Goal: Information Seeking & Learning: Learn about a topic

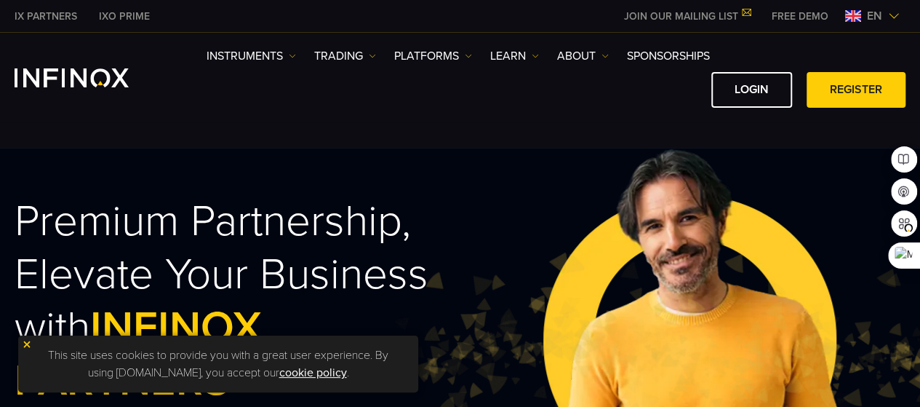
click at [25, 341] on img at bounding box center [27, 344] width 10 height 10
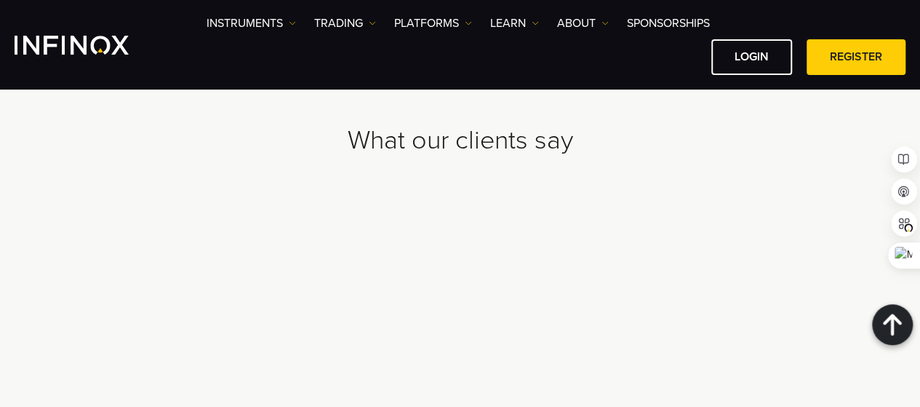
scroll to position [4743, 0]
click at [592, 29] on link "ABOUT" at bounding box center [583, 23] width 52 height 17
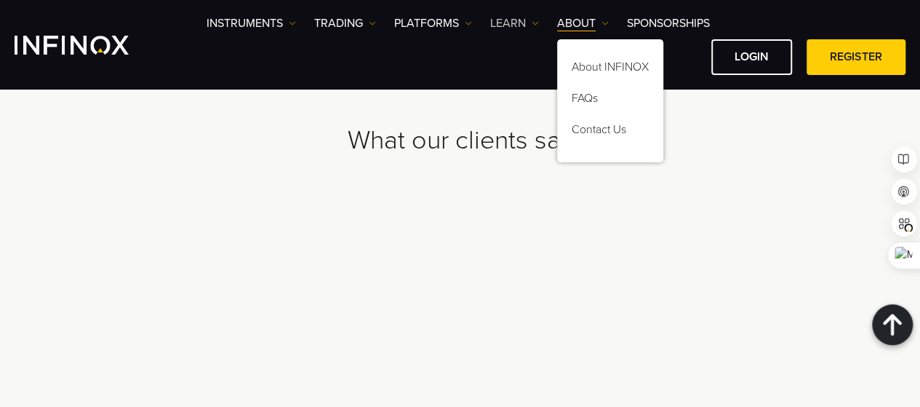
click at [523, 24] on link "Learn" at bounding box center [514, 23] width 49 height 17
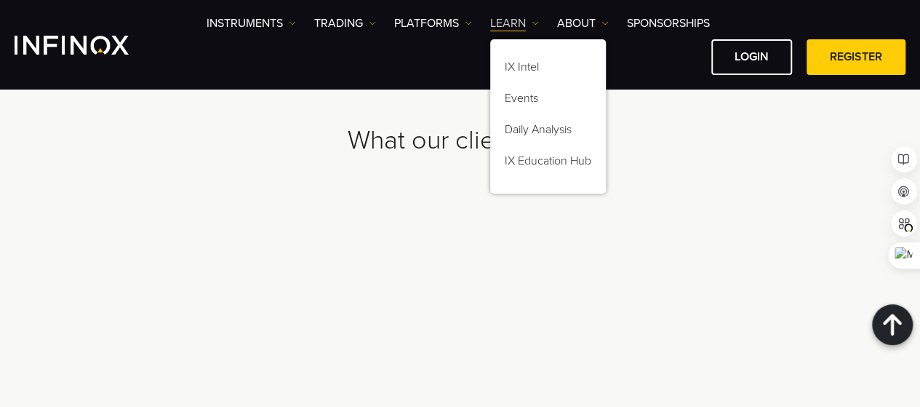
scroll to position [0, 0]
click at [472, 21] on img at bounding box center [468, 23] width 7 height 7
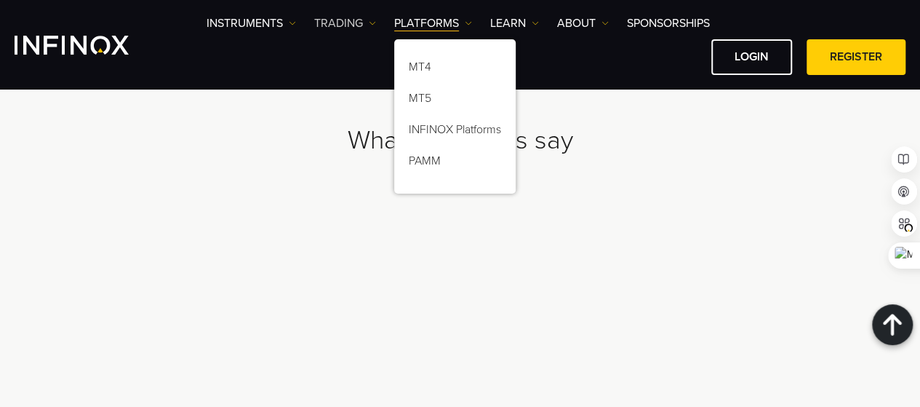
click at [375, 21] on img at bounding box center [372, 23] width 7 height 7
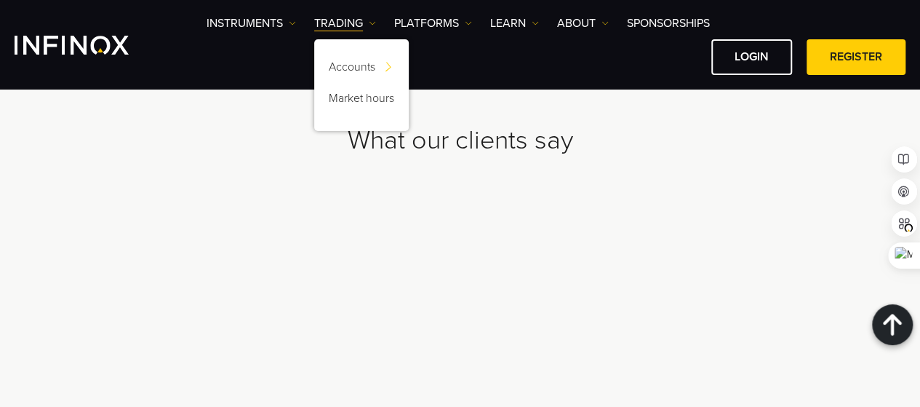
click at [296, 30] on link "Instruments" at bounding box center [251, 23] width 89 height 17
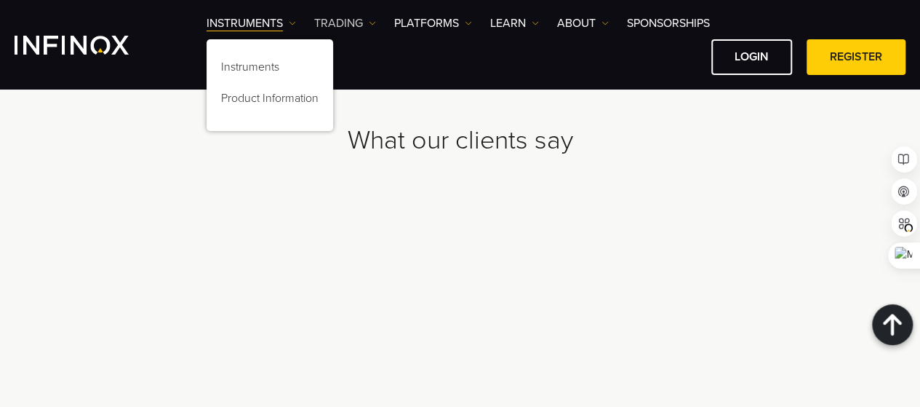
click at [372, 26] on img at bounding box center [372, 23] width 7 height 7
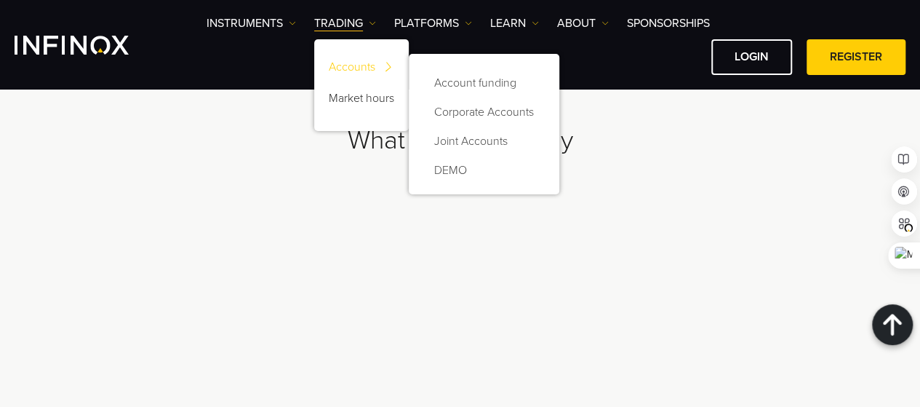
click at [390, 65] on img at bounding box center [388, 67] width 20 height 28
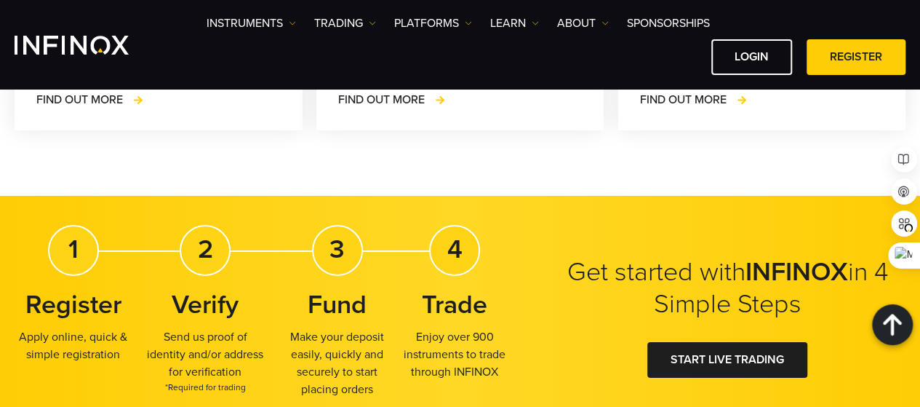
scroll to position [2270, 0]
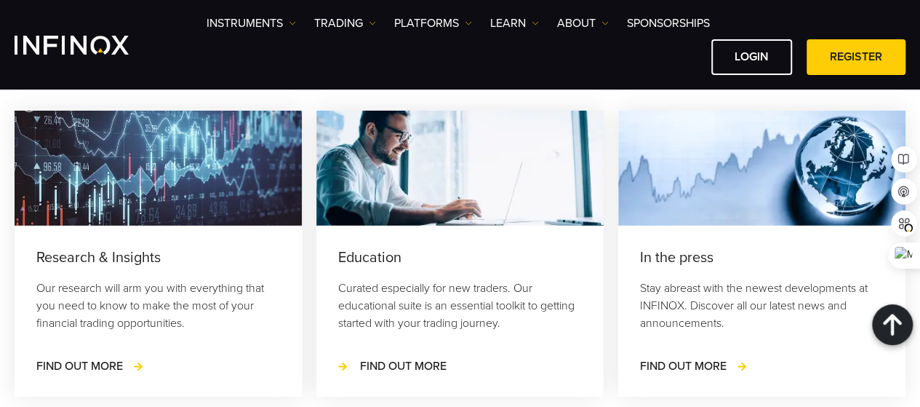
click at [388, 359] on span "FIND OUT MORE" at bounding box center [403, 366] width 87 height 15
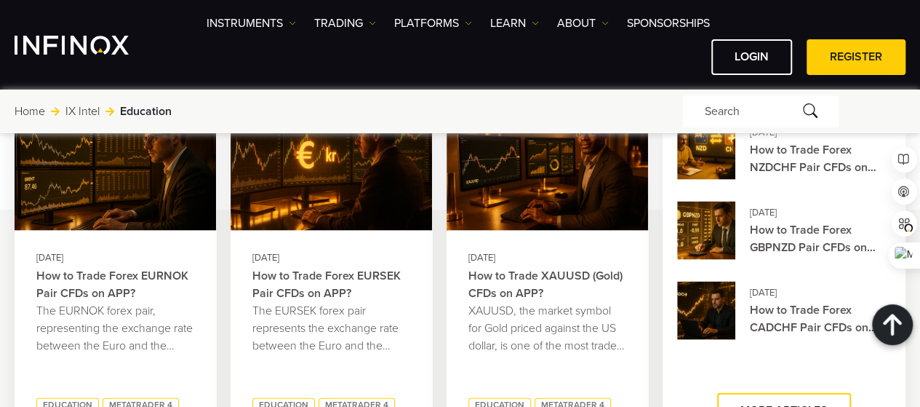
scroll to position [1309, 0]
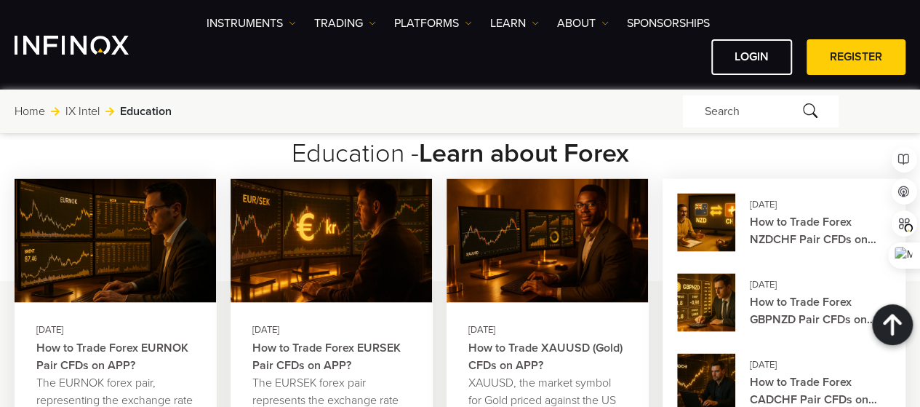
click at [570, 338] on link "How to Trade XAUUSD (Gold) CFDs on APP?" at bounding box center [548, 355] width 158 height 35
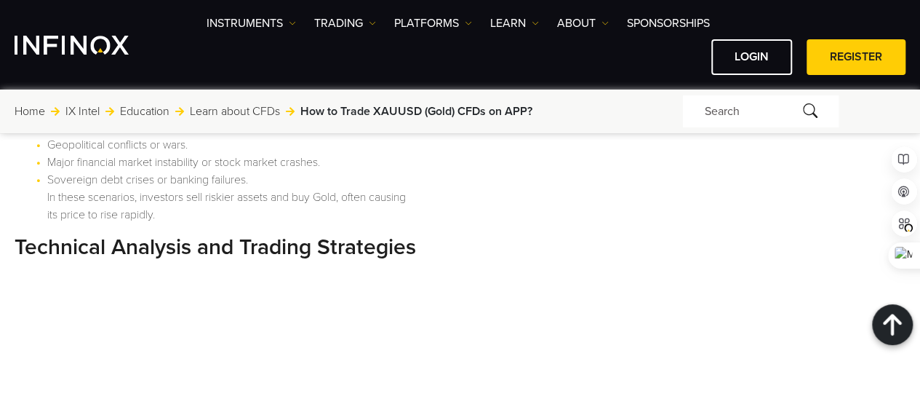
scroll to position [2532, 0]
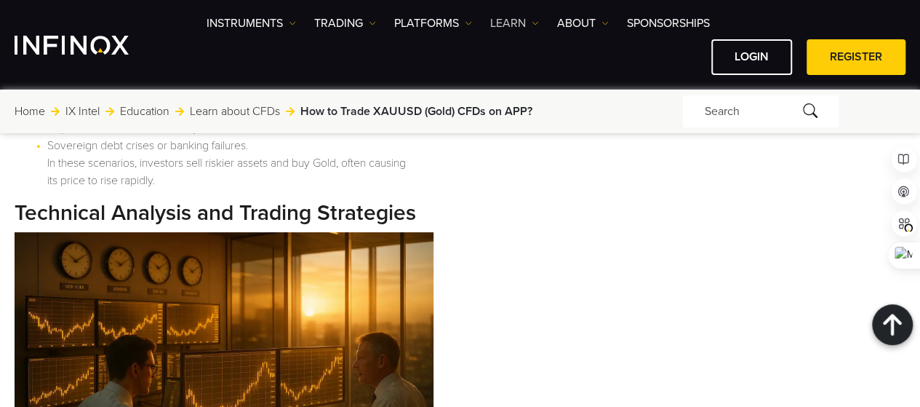
click at [531, 23] on link "Learn" at bounding box center [514, 23] width 49 height 17
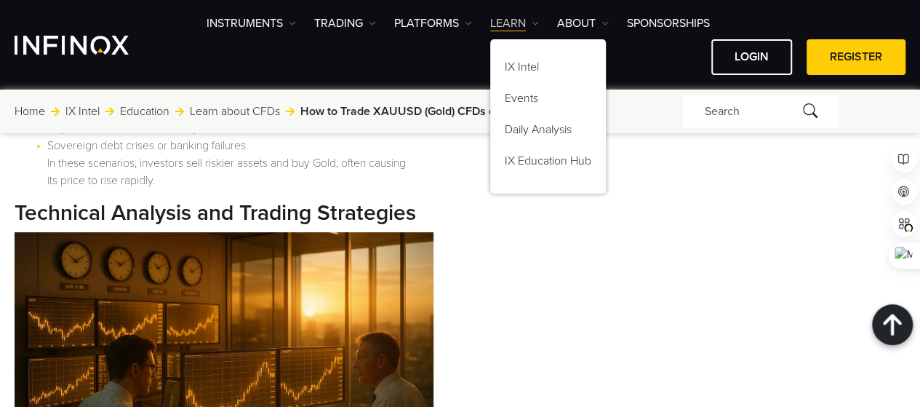
scroll to position [0, 0]
click at [603, 20] on img at bounding box center [605, 23] width 7 height 7
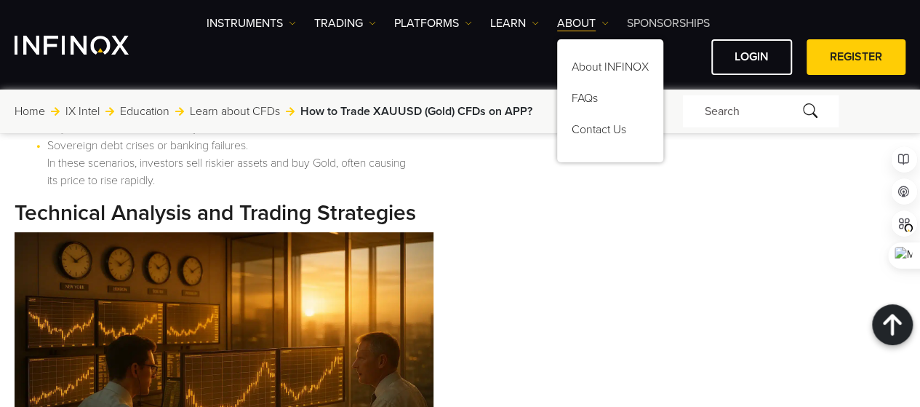
click at [652, 15] on link "SPONSORSHIPS" at bounding box center [668, 23] width 83 height 17
